Goal: Information Seeking & Learning: Learn about a topic

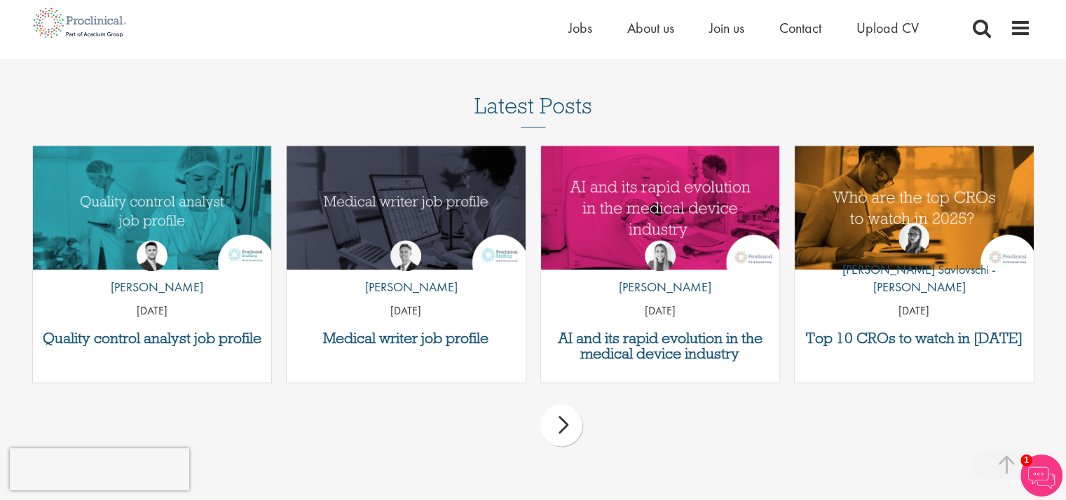
scroll to position [1665, 0]
click at [564, 416] on div "next" at bounding box center [561, 425] width 42 height 42
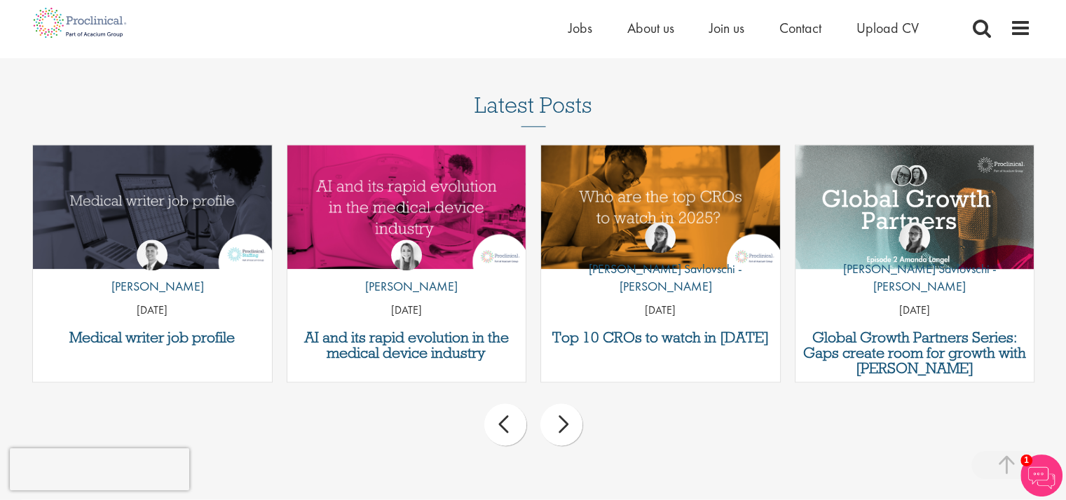
click at [564, 416] on div "next" at bounding box center [561, 425] width 42 height 42
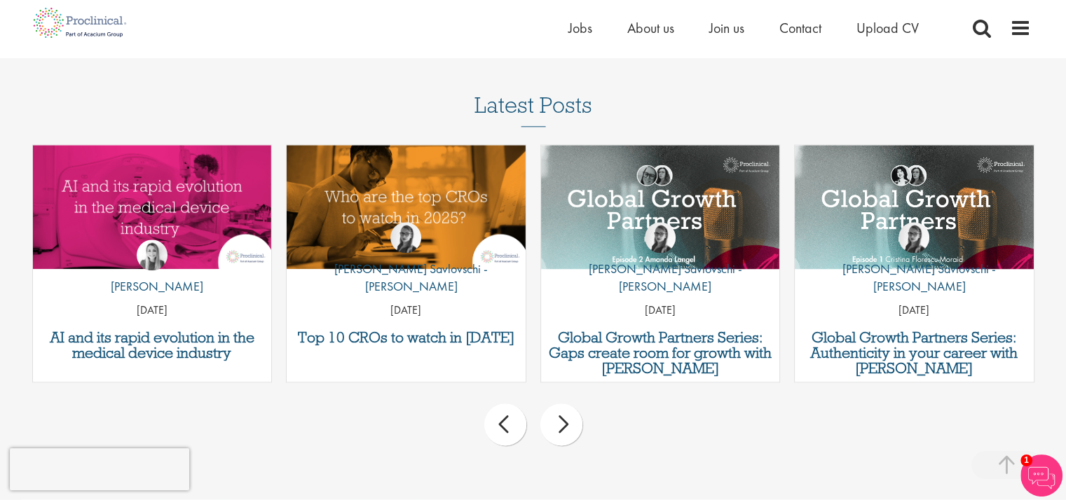
click at [564, 416] on div "next" at bounding box center [561, 425] width 42 height 42
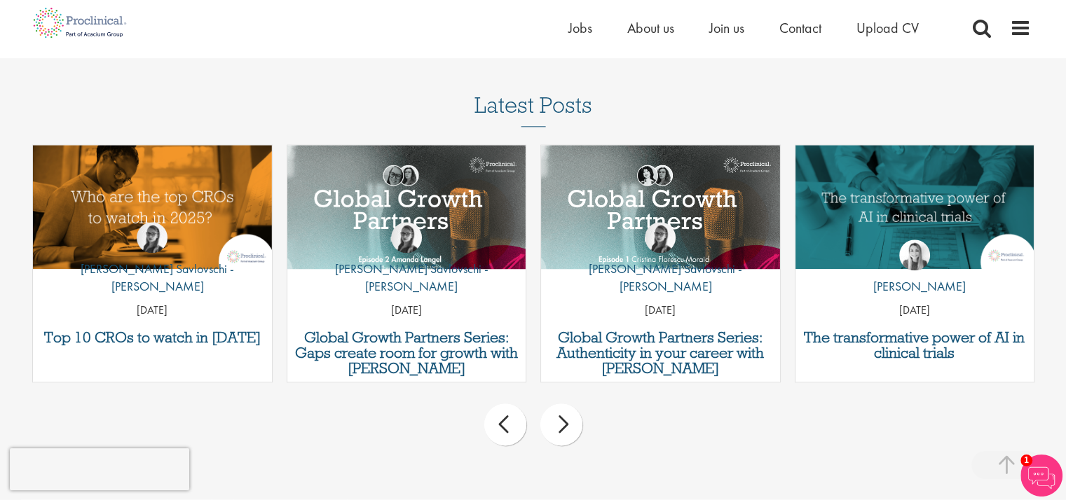
click at [564, 416] on div "next" at bounding box center [561, 425] width 42 height 42
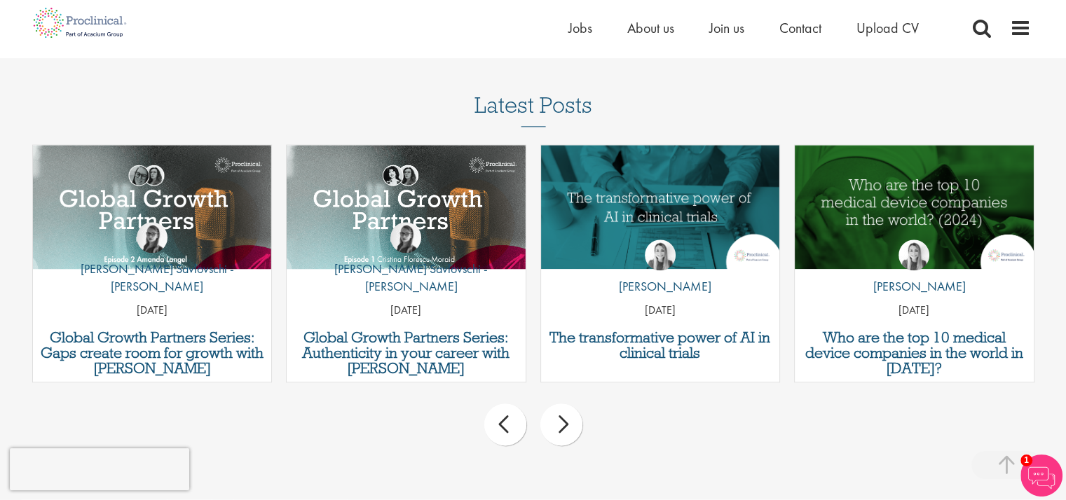
click at [564, 416] on div "next" at bounding box center [561, 425] width 42 height 42
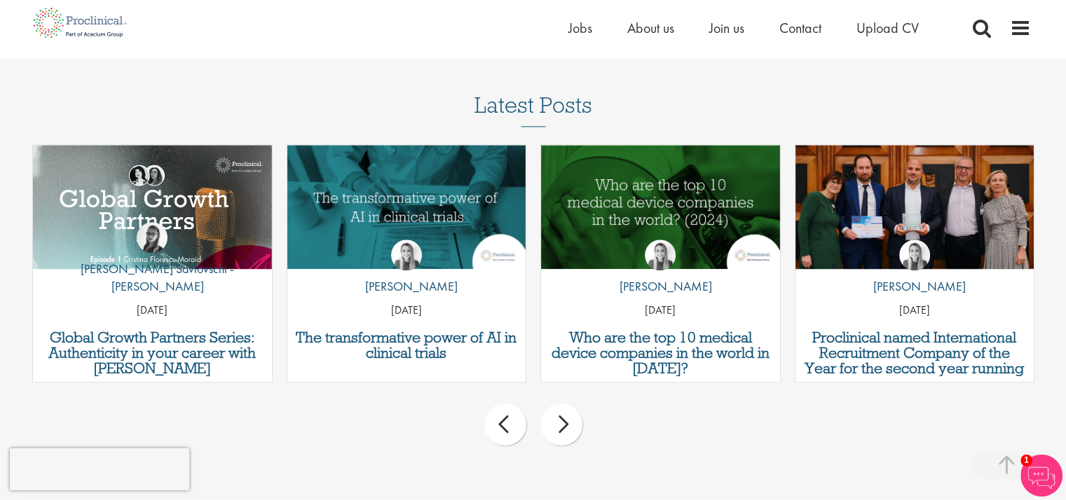
click at [564, 416] on div "next" at bounding box center [561, 425] width 42 height 42
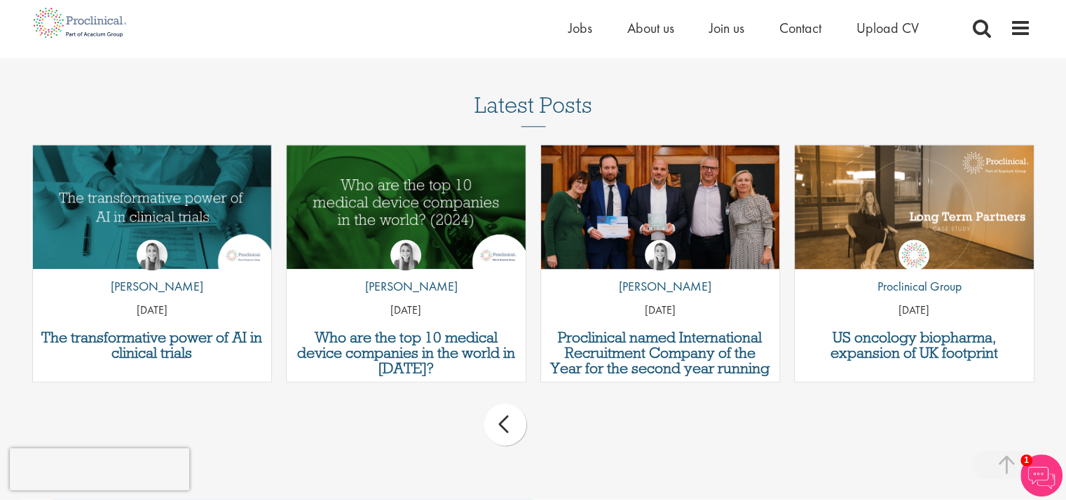
click at [564, 416] on div "prev next" at bounding box center [533, 427] width 1016 height 61
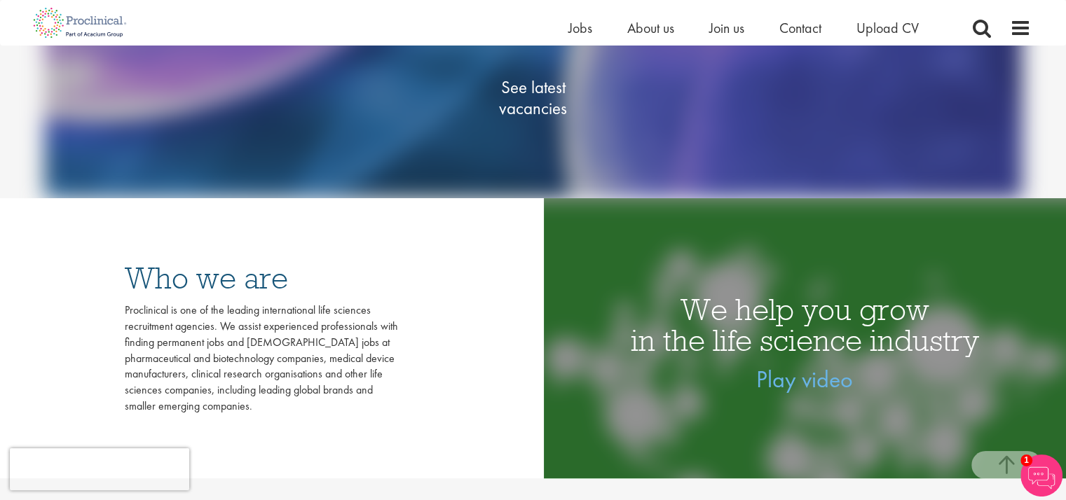
scroll to position [278, 0]
